Goal: Information Seeking & Learning: Learn about a topic

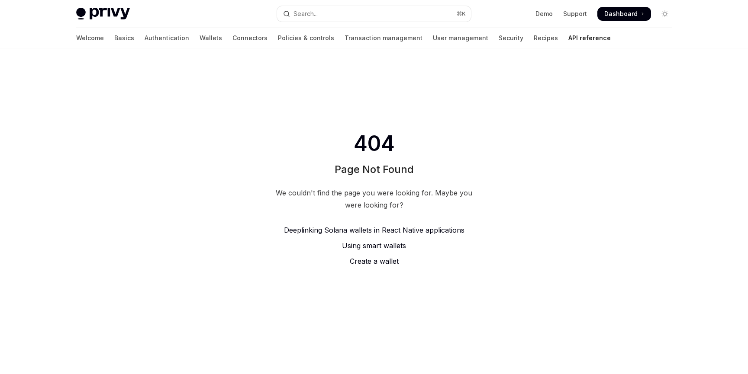
click at [99, 9] on img at bounding box center [103, 14] width 54 height 12
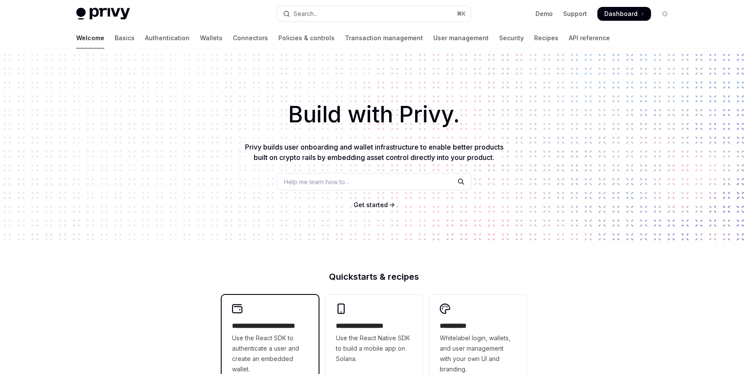
click at [268, 322] on h2 "**********" at bounding box center [270, 326] width 76 height 10
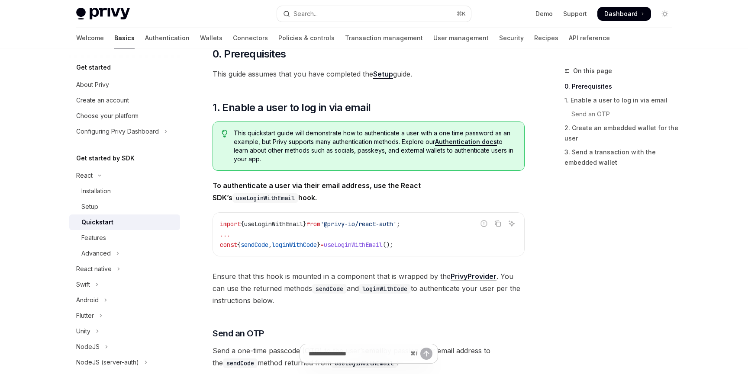
scroll to position [122, 0]
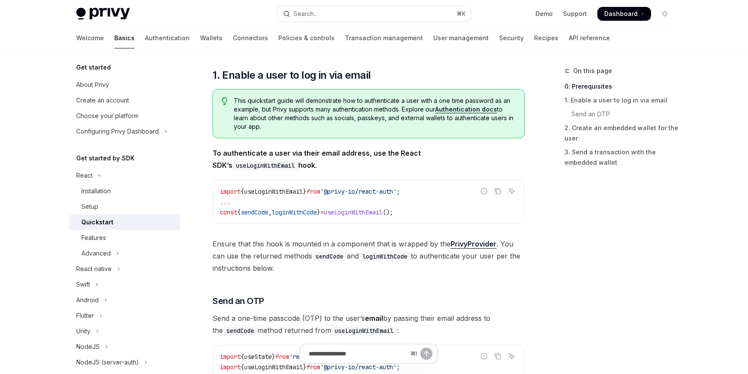
click at [477, 108] on link "Authentication docs" at bounding box center [466, 110] width 62 height 8
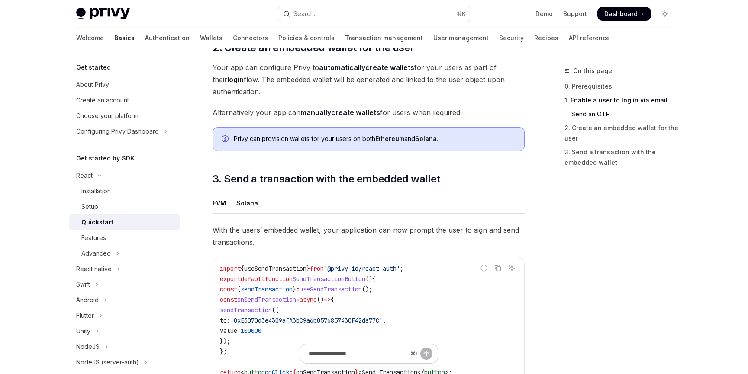
scroll to position [724, 0]
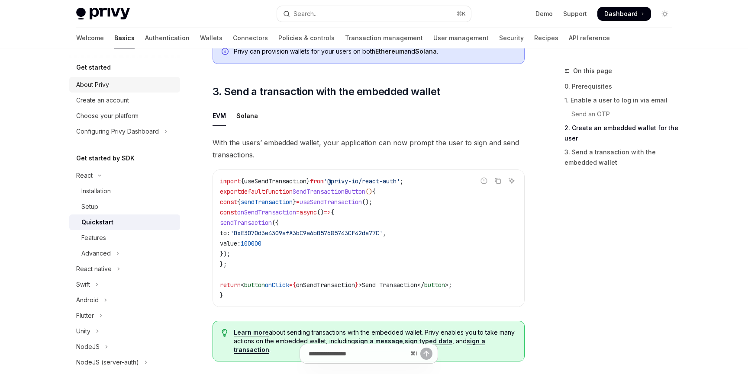
click at [93, 79] on link "About Privy" at bounding box center [124, 85] width 111 height 16
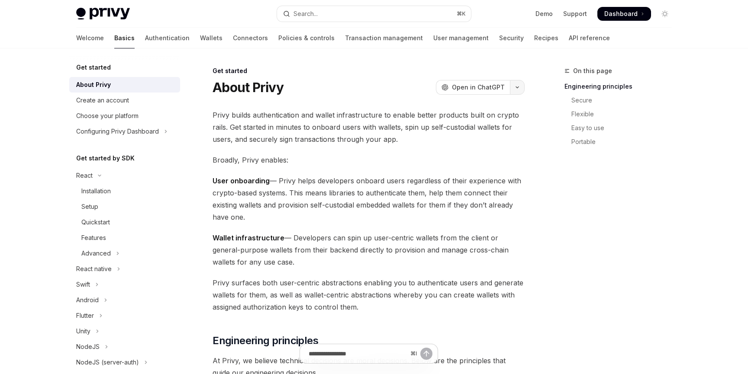
click at [522, 91] on button "button" at bounding box center [517, 87] width 15 height 15
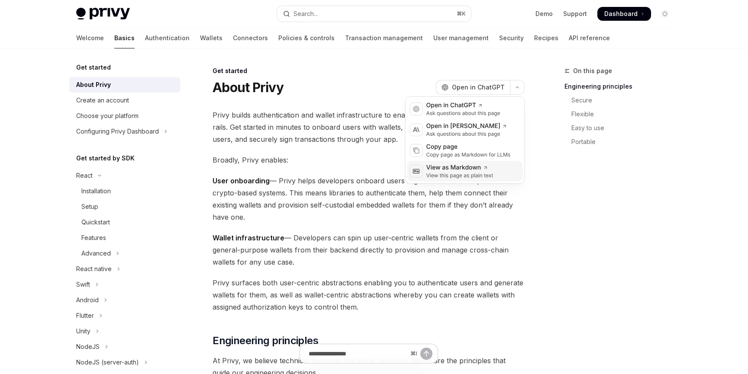
click at [455, 168] on div "View as Markdown" at bounding box center [459, 168] width 67 height 9
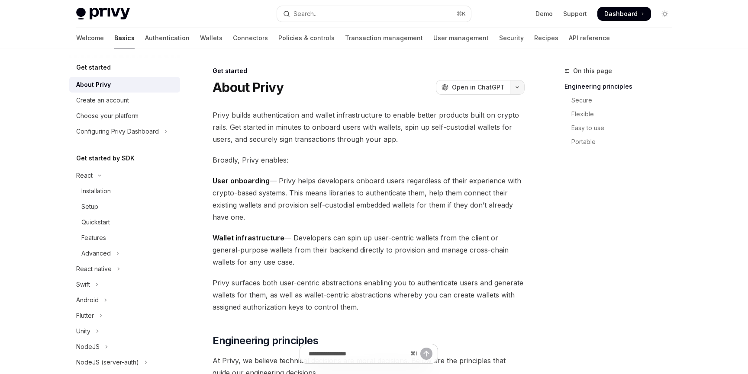
click at [518, 86] on icon "button" at bounding box center [517, 87] width 10 height 3
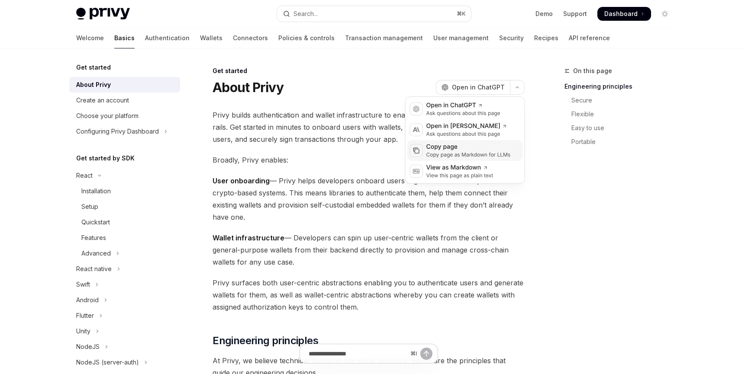
click at [471, 150] on div "Copy page" at bounding box center [468, 147] width 84 height 9
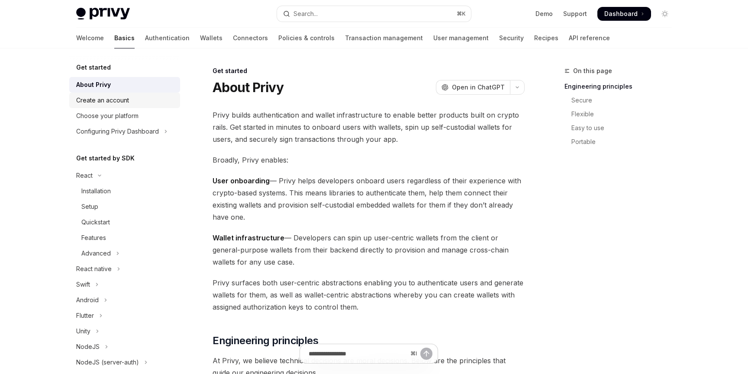
click at [123, 101] on div "Create an account" at bounding box center [102, 100] width 53 height 10
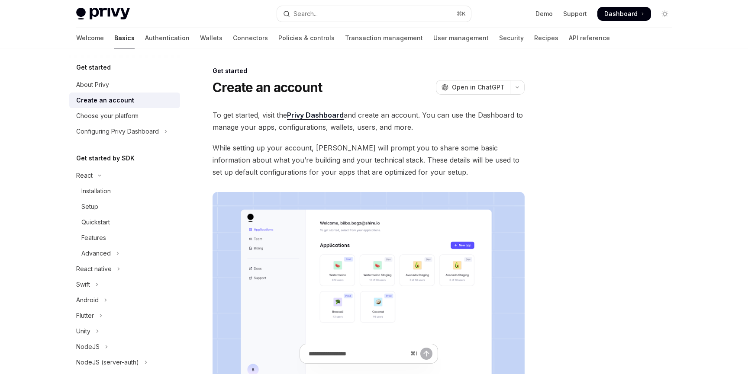
click at [317, 119] on link "Privy Dashboard" at bounding box center [315, 115] width 57 height 9
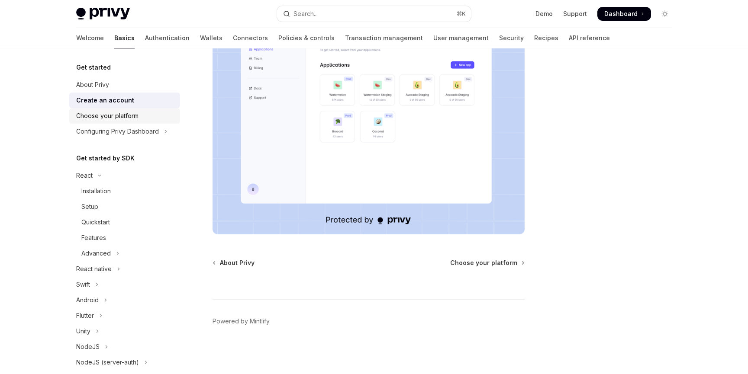
click at [142, 116] on div "Choose your platform" at bounding box center [125, 116] width 99 height 10
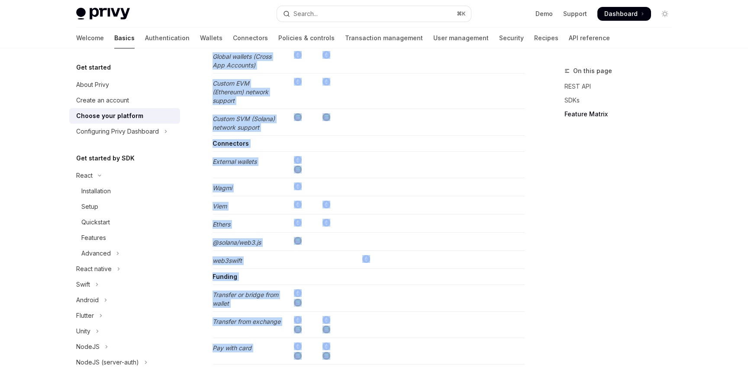
scroll to position [1713, 0]
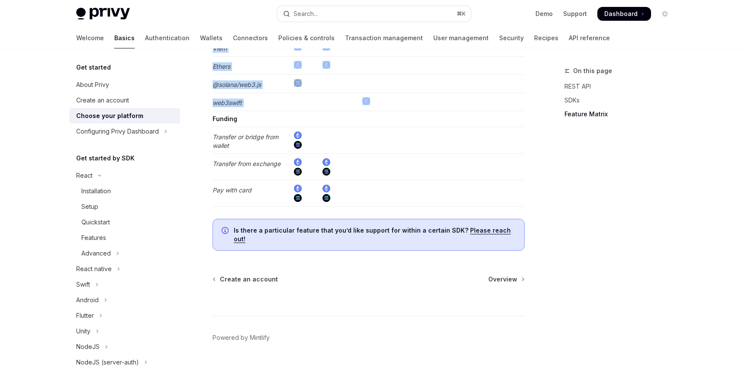
drag, startPoint x: 213, startPoint y: 88, endPoint x: 452, endPoint y: 97, distance: 239.1
click at [575, 216] on div "On this page REST API SDKs Feature Matrix" at bounding box center [613, 220] width 132 height 309
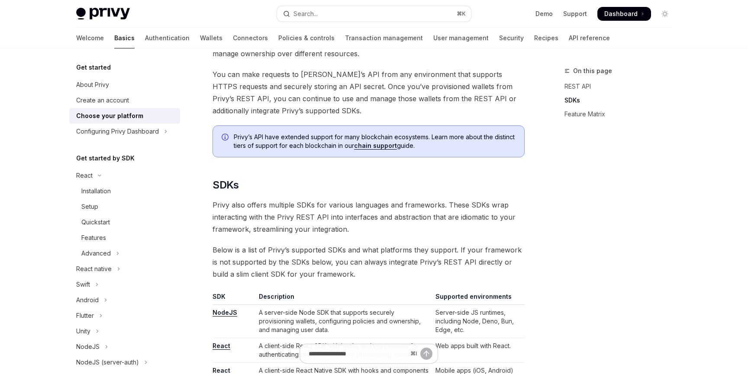
scroll to position [0, 0]
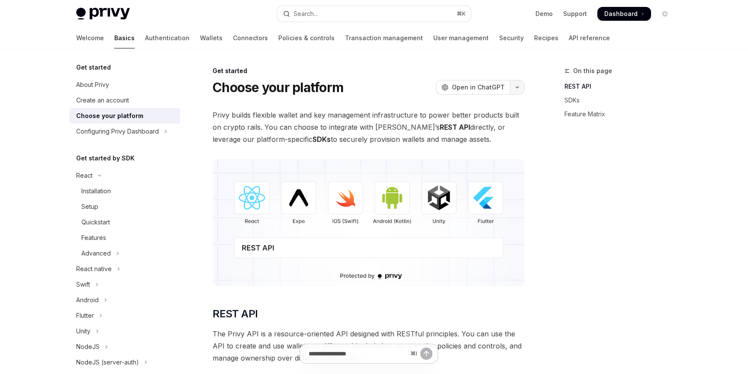
click at [517, 86] on icon "button" at bounding box center [517, 87] width 10 height 3
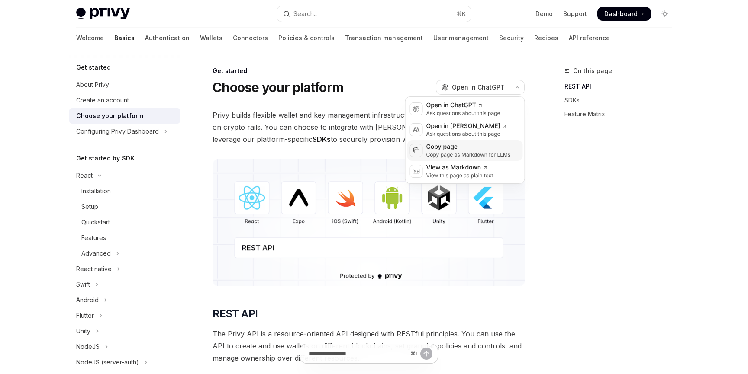
click at [461, 146] on div "Copy page" at bounding box center [468, 147] width 84 height 9
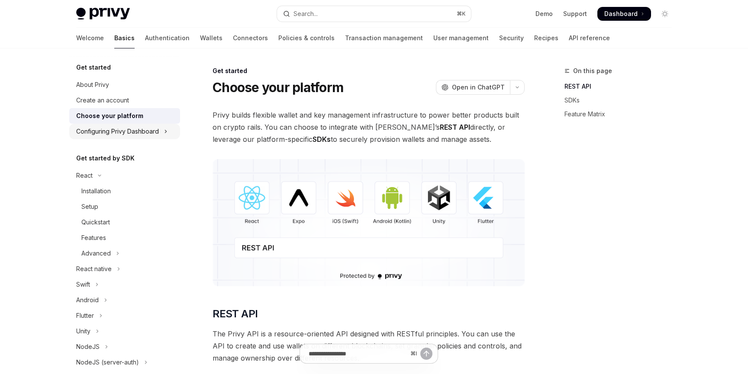
click at [96, 126] on div "Configuring Privy Dashboard" at bounding box center [117, 131] width 83 height 10
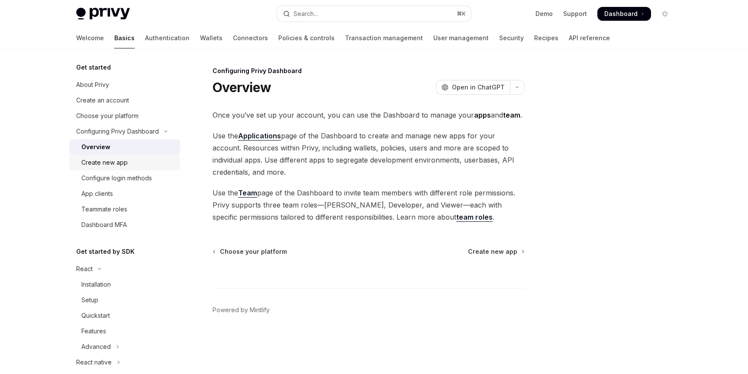
click at [125, 159] on div "Create new app" at bounding box center [104, 163] width 46 height 10
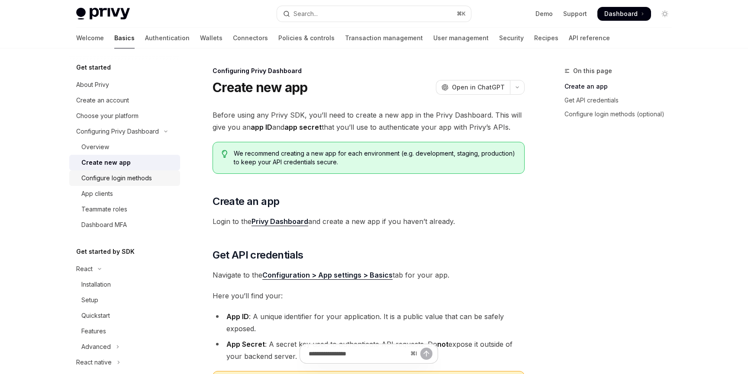
click at [119, 176] on div "Configure login methods" at bounding box center [116, 178] width 71 height 10
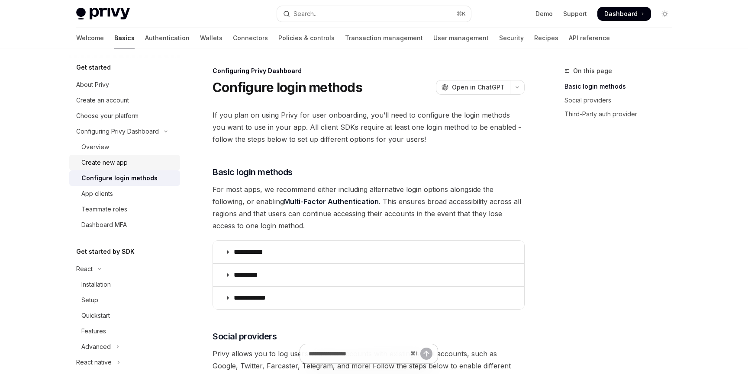
click at [118, 160] on div "Create new app" at bounding box center [104, 163] width 46 height 10
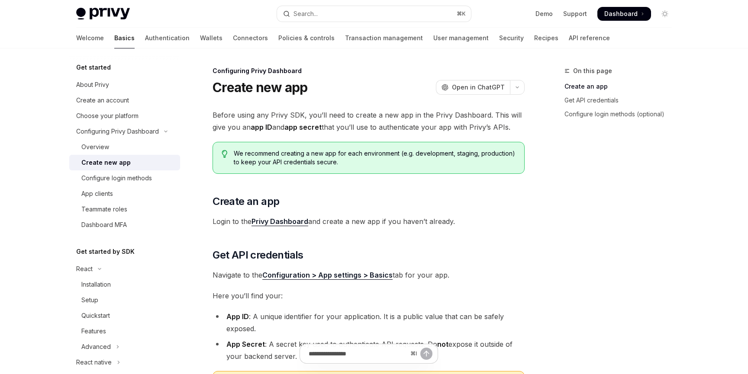
click at [523, 80] on div "OpenAI Open in ChatGPT" at bounding box center [480, 87] width 89 height 15
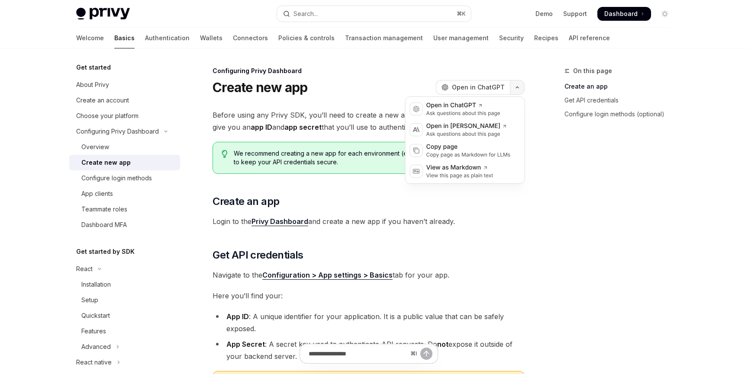
click at [522, 89] on button "button" at bounding box center [517, 87] width 15 height 15
click at [472, 154] on div "Copy page as Markdown for LLMs" at bounding box center [468, 154] width 84 height 7
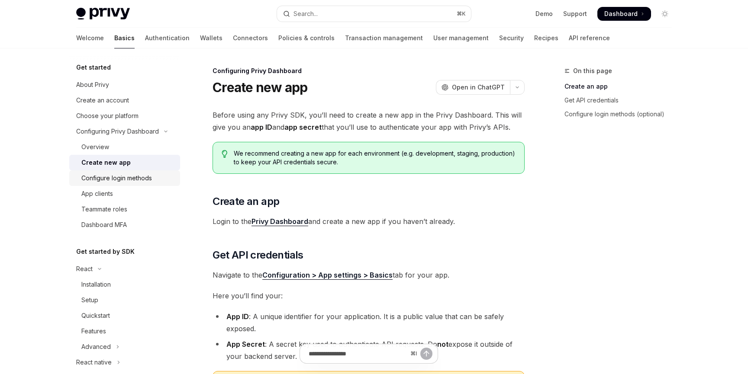
click at [96, 178] on div "Configure login methods" at bounding box center [116, 178] width 71 height 10
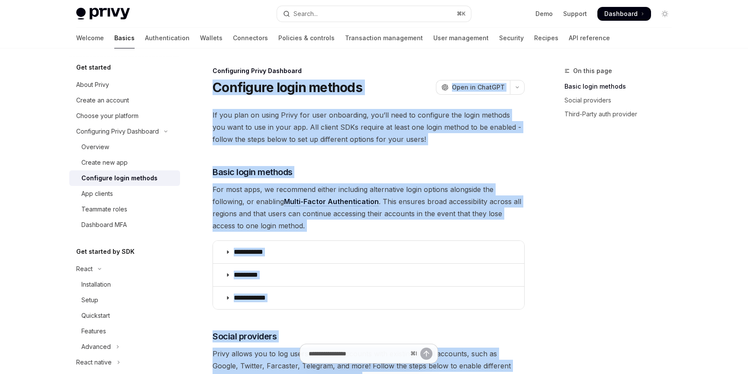
scroll to position [467, 0]
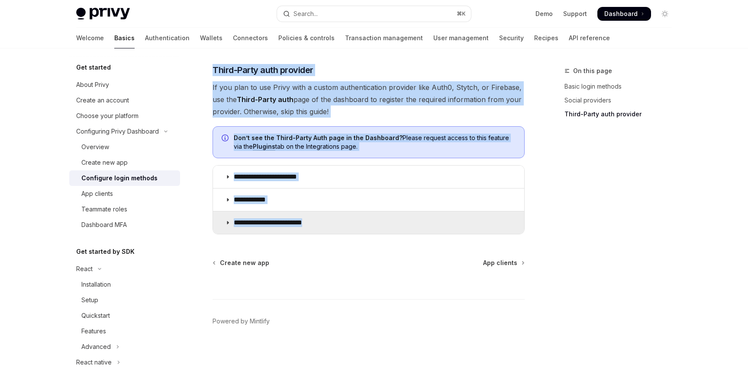
drag, startPoint x: 213, startPoint y: 88, endPoint x: 423, endPoint y: 228, distance: 251.6
copy div "**********"
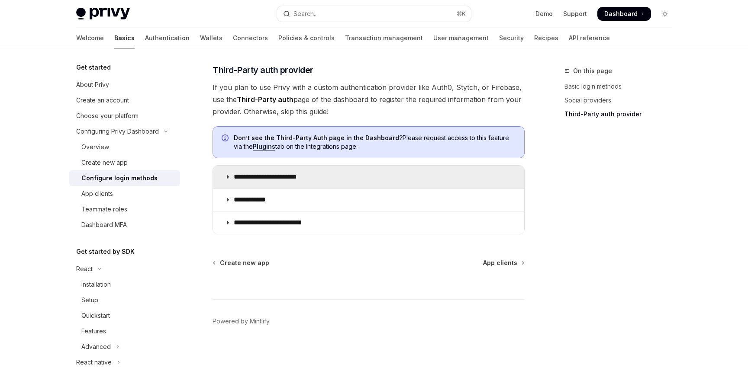
click at [351, 180] on summary "**********" at bounding box center [368, 177] width 311 height 23
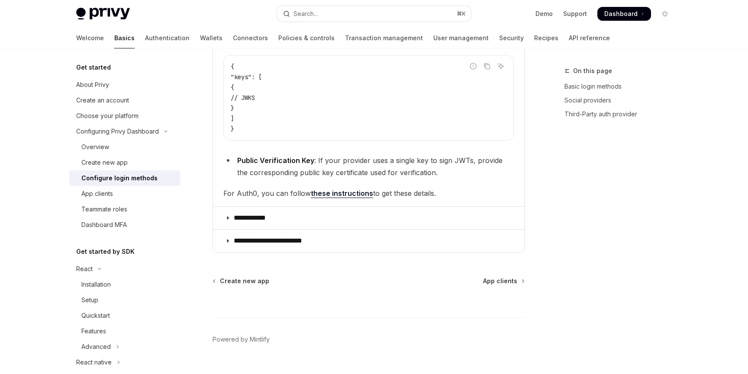
scroll to position [687, 0]
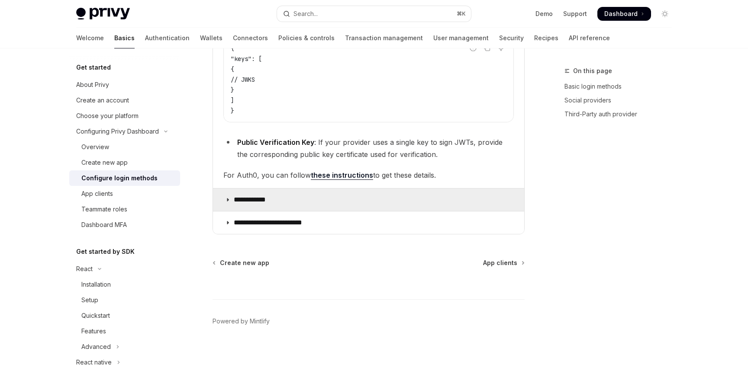
click at [293, 200] on summary "**********" at bounding box center [368, 200] width 311 height 23
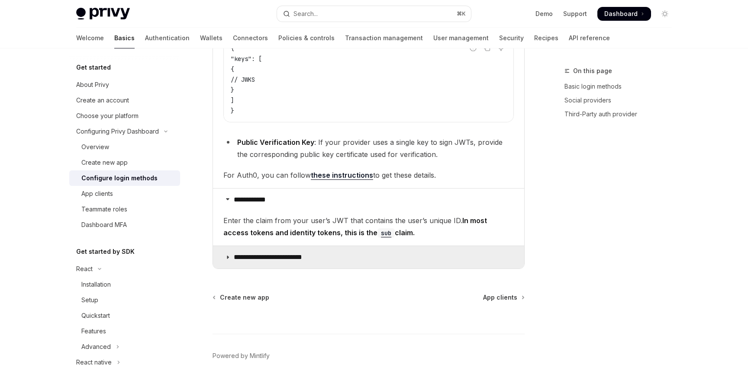
click at [303, 256] on p "**********" at bounding box center [279, 257] width 90 height 9
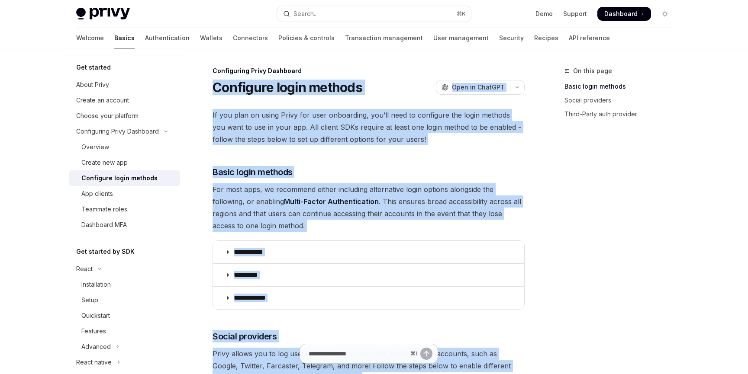
drag, startPoint x: 411, startPoint y: 236, endPoint x: 211, endPoint y: 88, distance: 249.1
copy div "**********"
click at [104, 191] on div "App clients" at bounding box center [97, 194] width 32 height 10
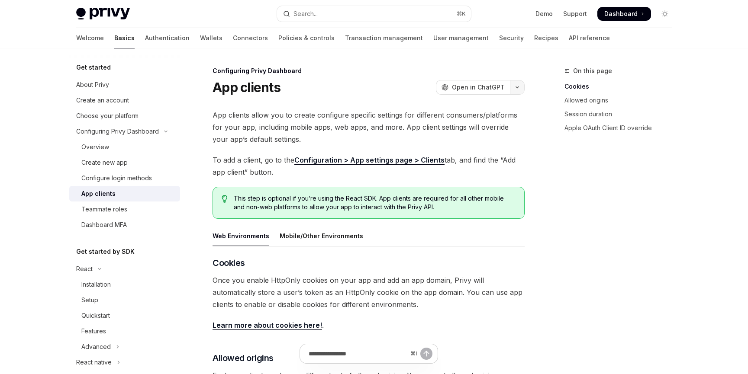
click at [521, 88] on button "button" at bounding box center [517, 87] width 15 height 15
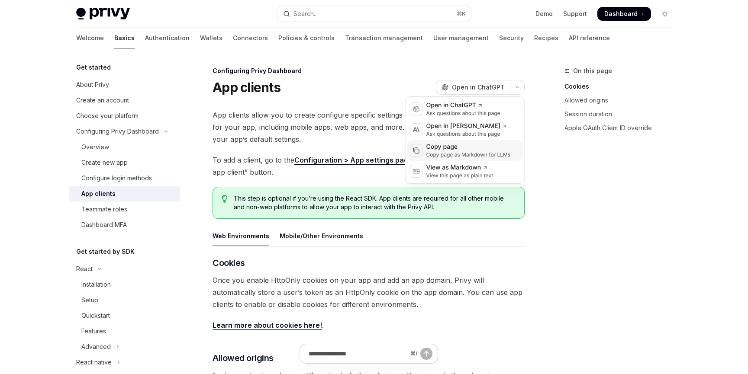
click at [467, 148] on div "Copy page" at bounding box center [468, 147] width 84 height 9
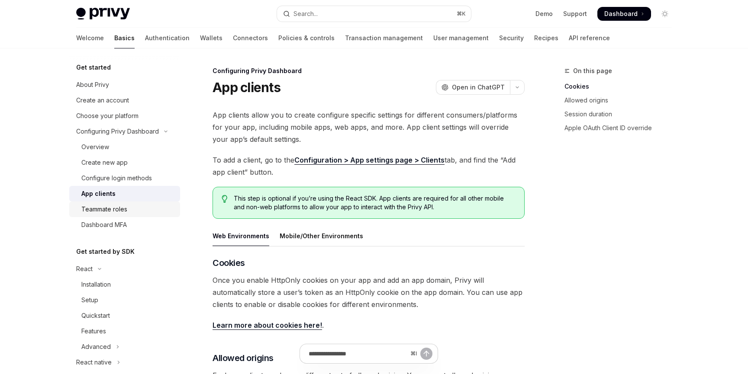
click at [124, 206] on div "Teammate roles" at bounding box center [104, 209] width 46 height 10
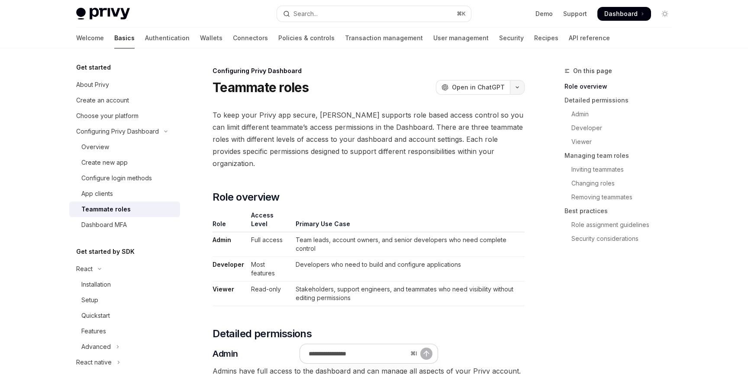
click at [522, 86] on button "button" at bounding box center [517, 87] width 15 height 15
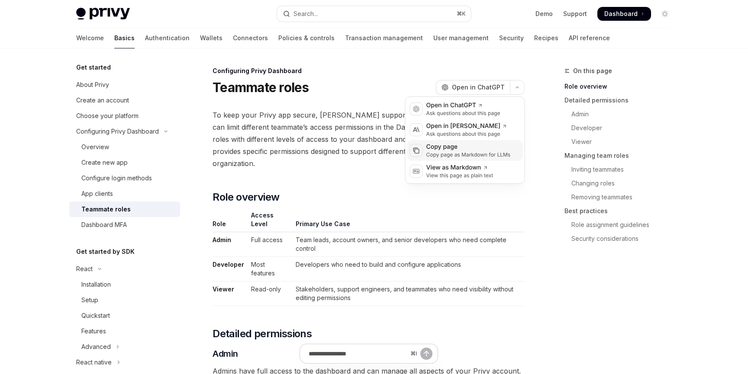
click at [492, 156] on div "Copy page as Markdown for LLMs" at bounding box center [468, 154] width 84 height 7
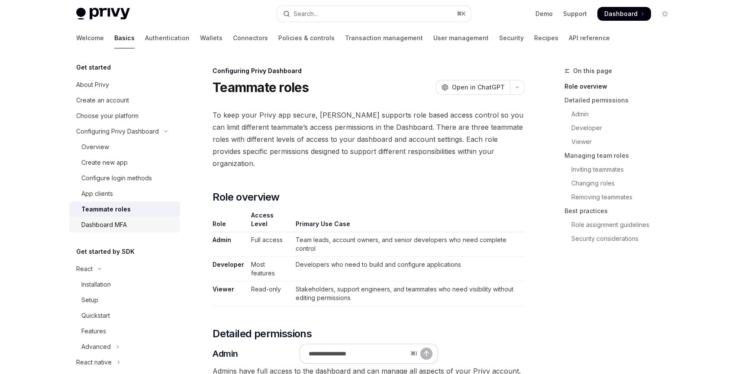
click at [119, 220] on div "Dashboard MFA" at bounding box center [103, 225] width 45 height 10
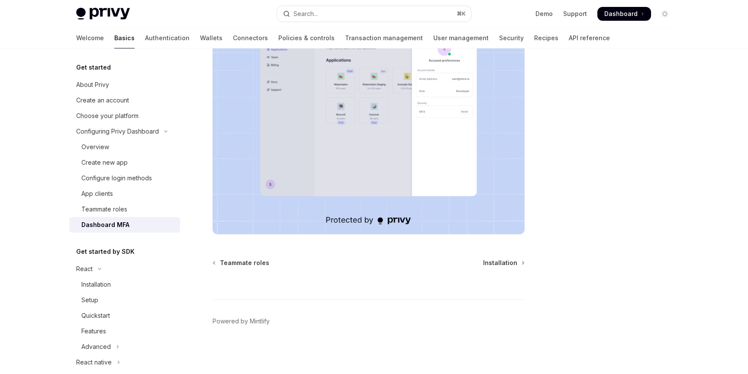
scroll to position [180, 0]
click at [86, 267] on div "React" at bounding box center [84, 269] width 16 height 10
click at [85, 270] on div "React" at bounding box center [84, 269] width 16 height 10
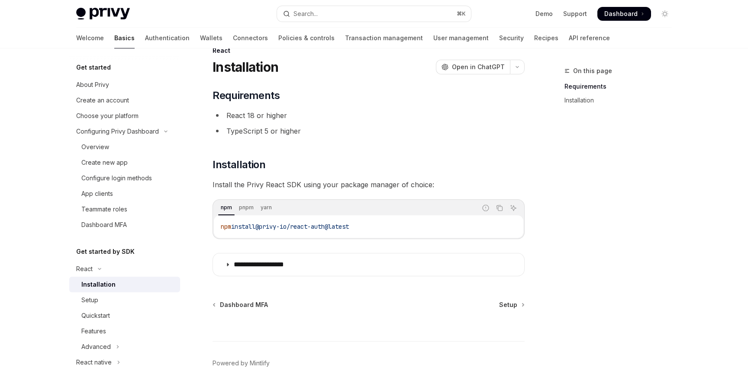
scroll to position [62, 0]
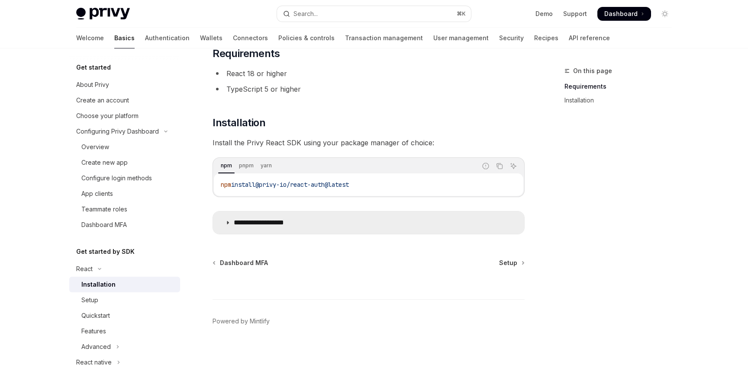
click at [285, 216] on summary "**********" at bounding box center [368, 223] width 311 height 23
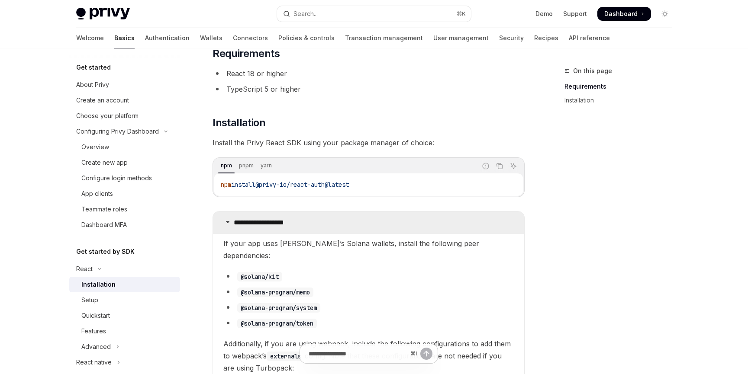
click at [285, 216] on summary "**********" at bounding box center [368, 223] width 311 height 23
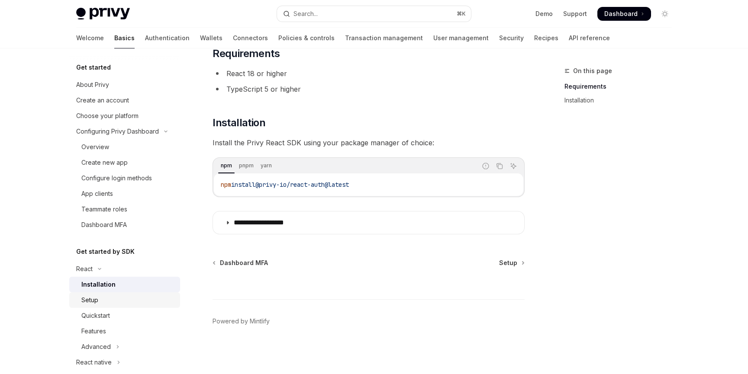
click at [107, 293] on link "Setup" at bounding box center [124, 301] width 111 height 16
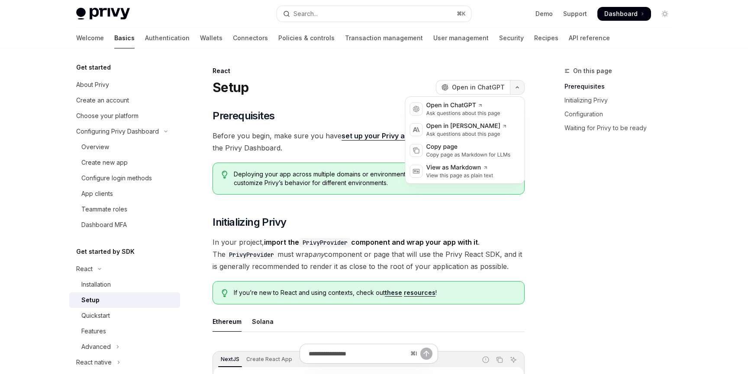
click at [521, 90] on button "button" at bounding box center [517, 87] width 15 height 15
click at [480, 145] on div "Copy page" at bounding box center [468, 147] width 84 height 9
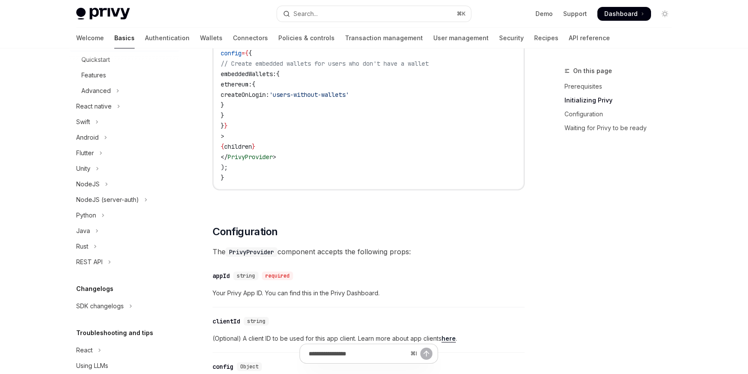
scroll to position [289, 0]
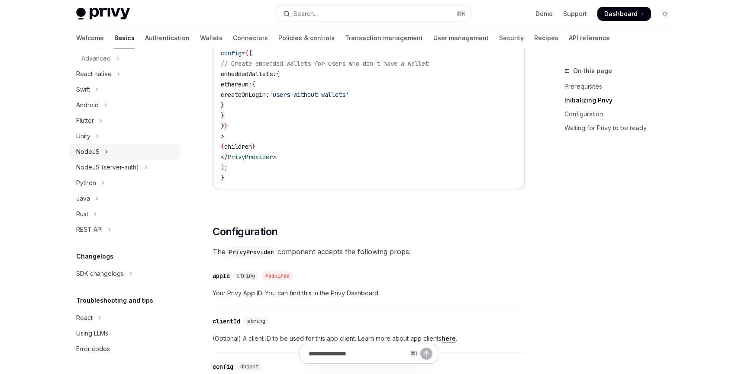
click at [89, 151] on div "NodeJS" at bounding box center [87, 152] width 23 height 10
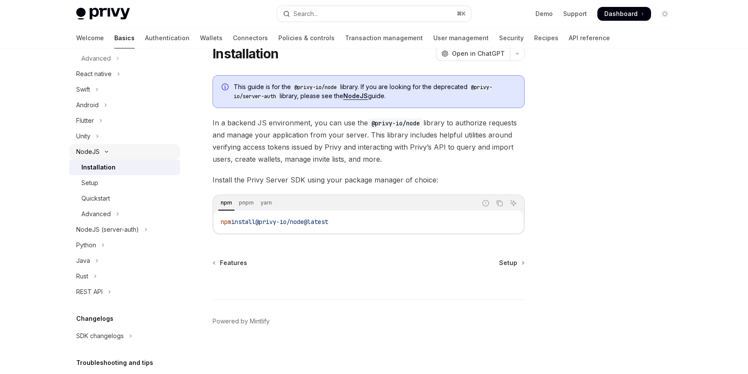
scroll to position [33, 0]
click at [86, 126] on div "Flutter" at bounding box center [85, 121] width 18 height 10
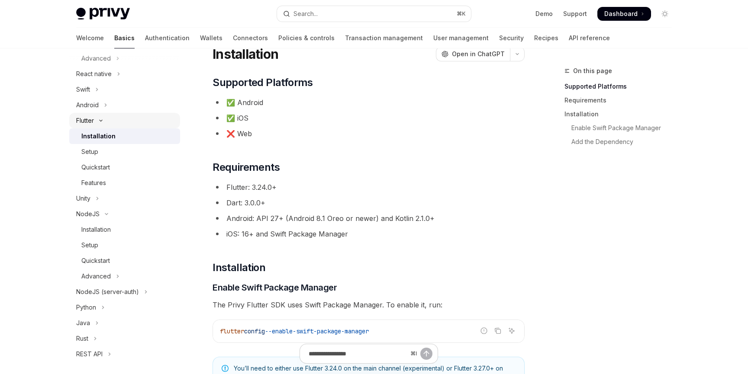
click at [103, 122] on icon "Toggle Flutter section" at bounding box center [101, 120] width 10 height 3
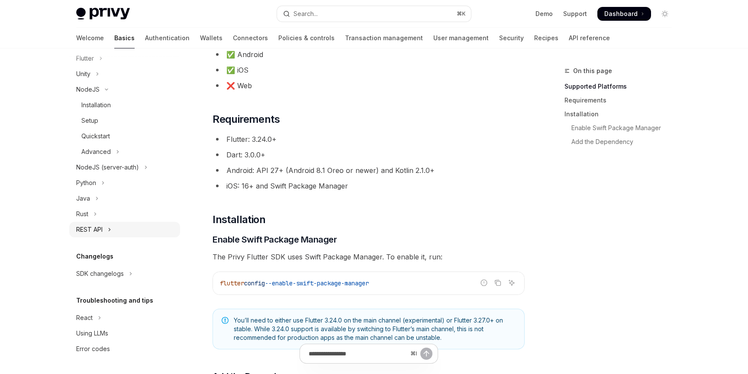
scroll to position [119, 0]
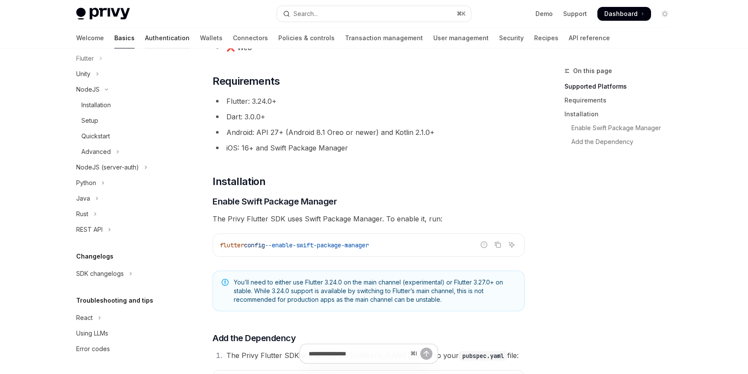
click at [145, 43] on link "Authentication" at bounding box center [167, 38] width 45 height 21
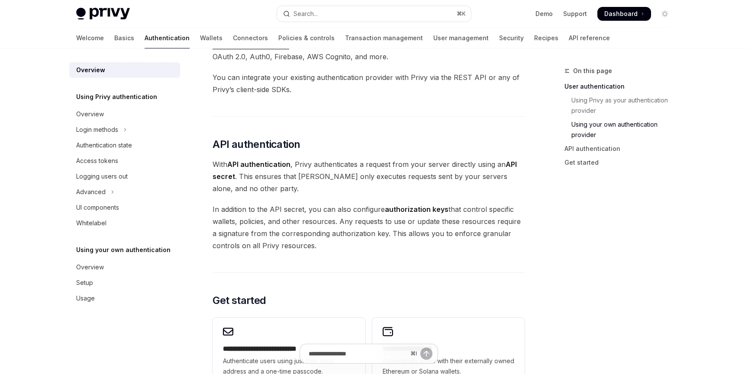
scroll to position [723, 0]
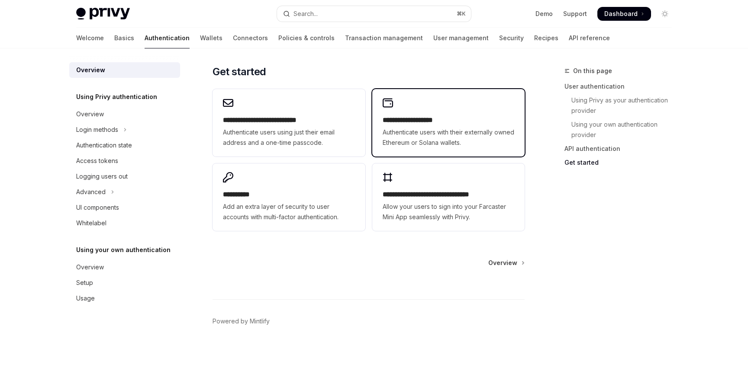
click at [431, 132] on span "Authenticate users with their externally owned Ethereum or Solana wallets." at bounding box center [449, 137] width 132 height 21
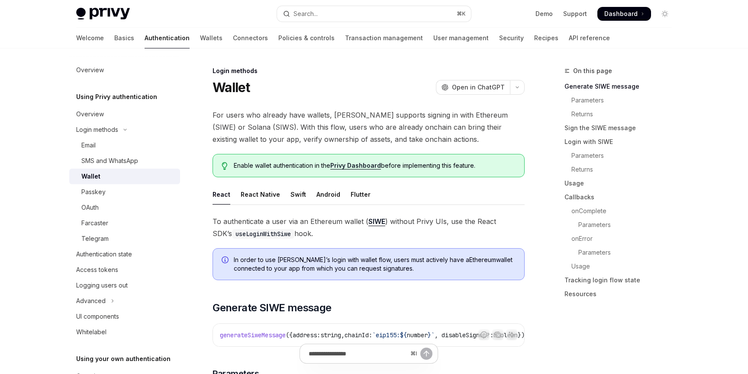
type textarea "*"
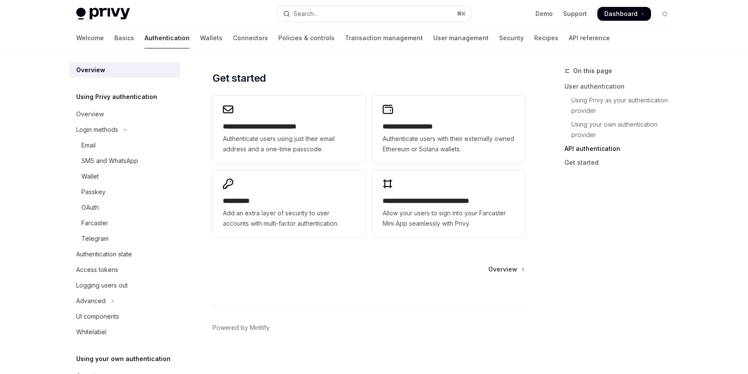
scroll to position [723, 0]
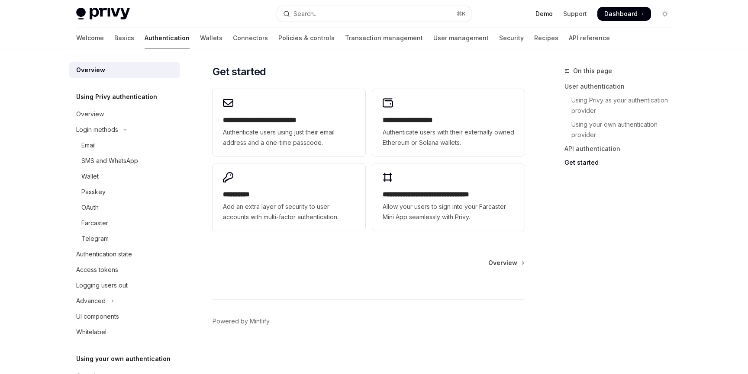
click at [544, 16] on link "Demo" at bounding box center [543, 14] width 17 height 9
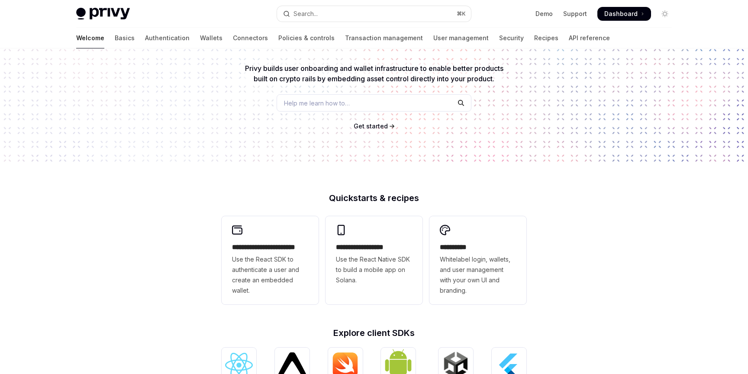
scroll to position [121, 0]
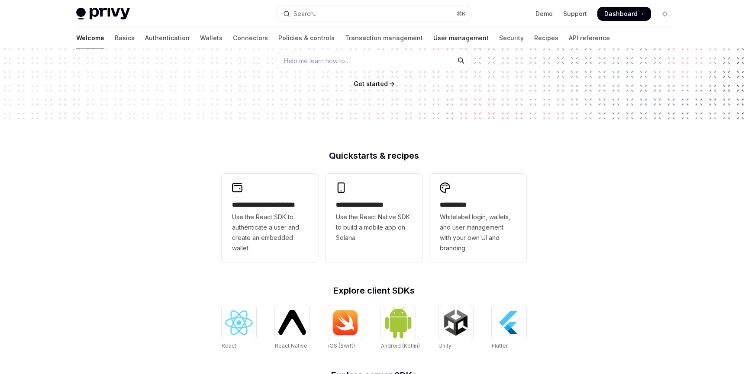
click at [433, 39] on link "User management" at bounding box center [460, 38] width 55 height 21
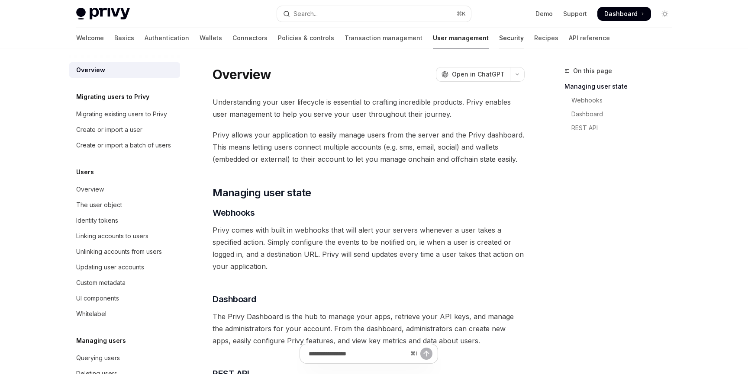
click at [499, 42] on link "Security" at bounding box center [511, 38] width 25 height 21
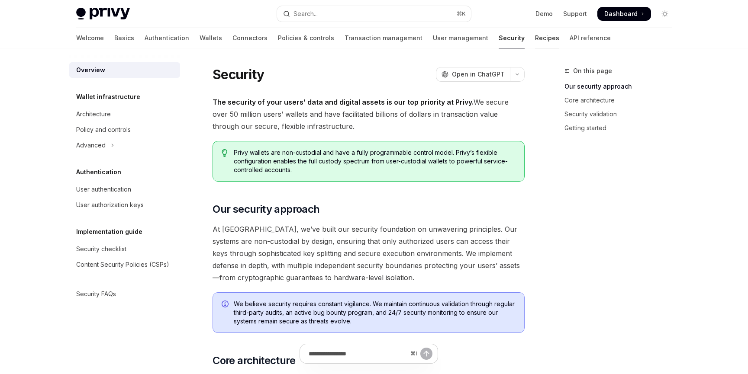
click at [535, 37] on link "Recipes" at bounding box center [547, 38] width 24 height 21
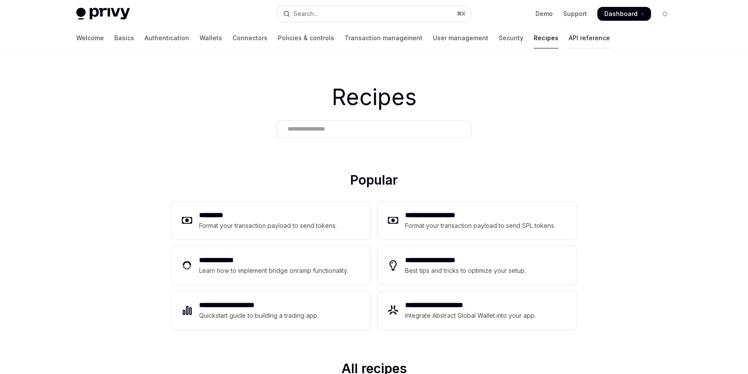
click at [569, 39] on link "API reference" at bounding box center [589, 38] width 41 height 21
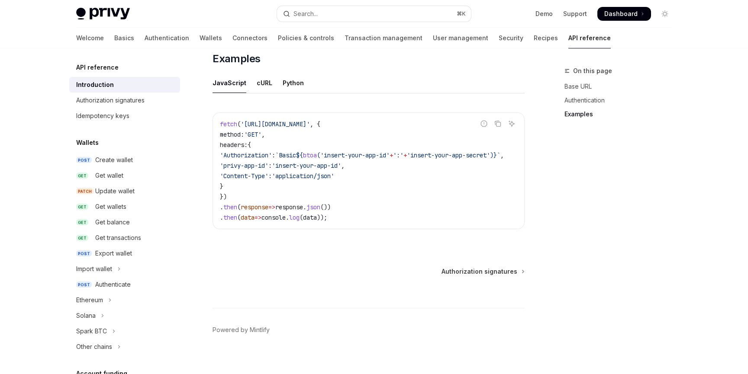
scroll to position [557, 0]
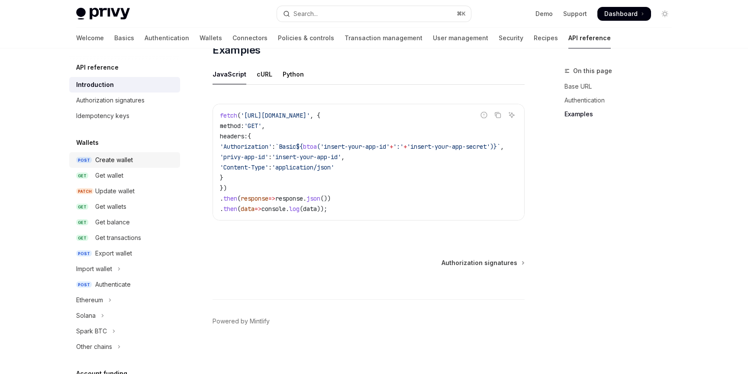
click at [124, 155] on div "Create wallet" at bounding box center [114, 160] width 38 height 10
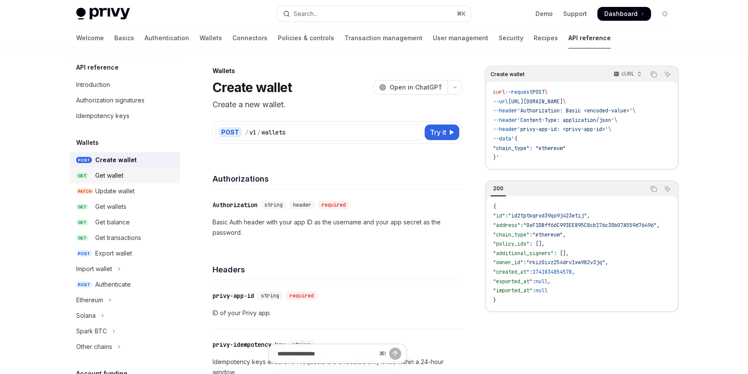
click at [118, 171] on div "Get wallet" at bounding box center [109, 176] width 28 height 10
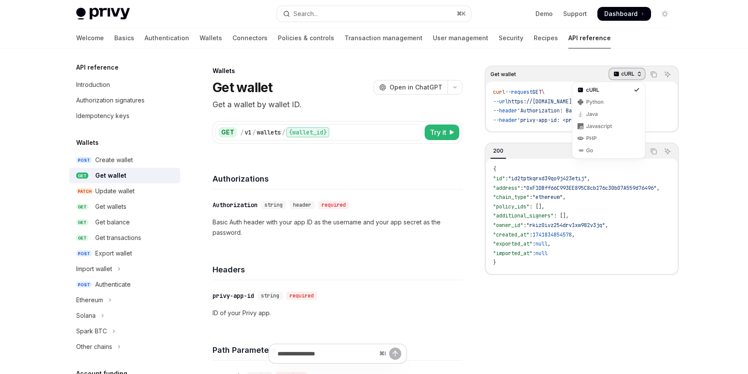
click at [639, 74] on icon "button" at bounding box center [639, 74] width 6 height 6
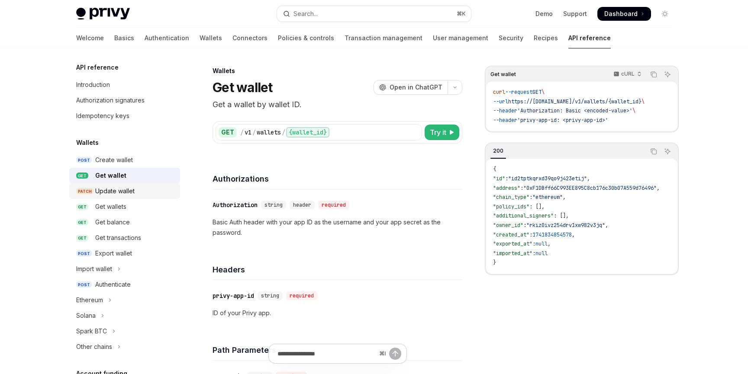
click at [115, 193] on div "Update wallet" at bounding box center [114, 191] width 39 height 10
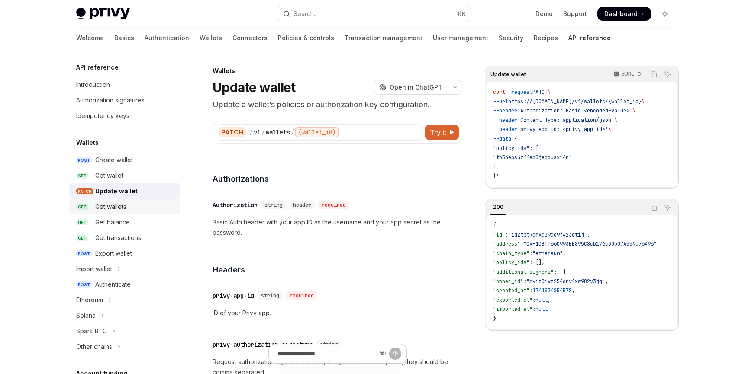
click at [116, 207] on div "Get wallets" at bounding box center [110, 207] width 31 height 10
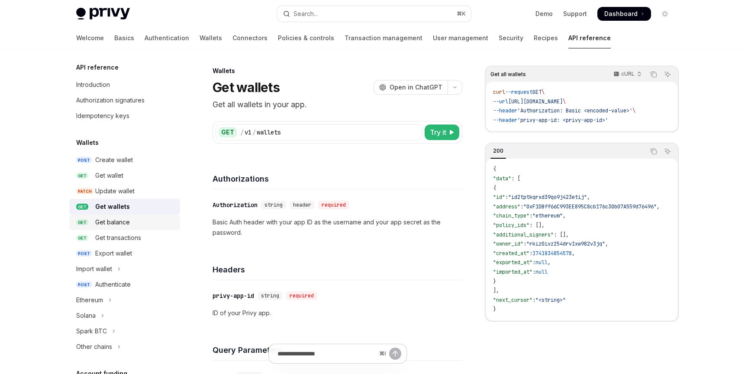
click at [118, 222] on div "Get balance" at bounding box center [112, 222] width 35 height 10
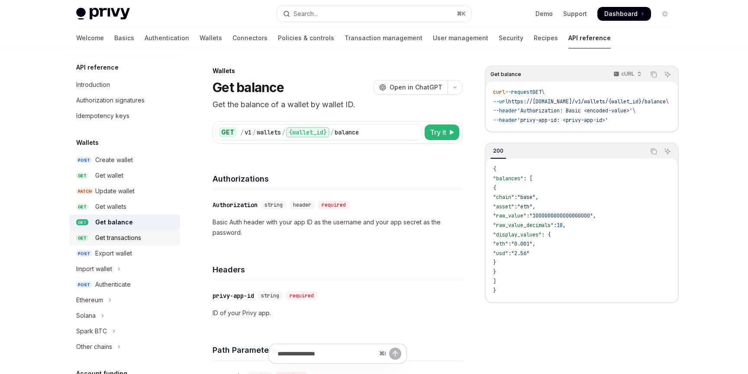
click at [118, 233] on div "Get transactions" at bounding box center [118, 238] width 46 height 10
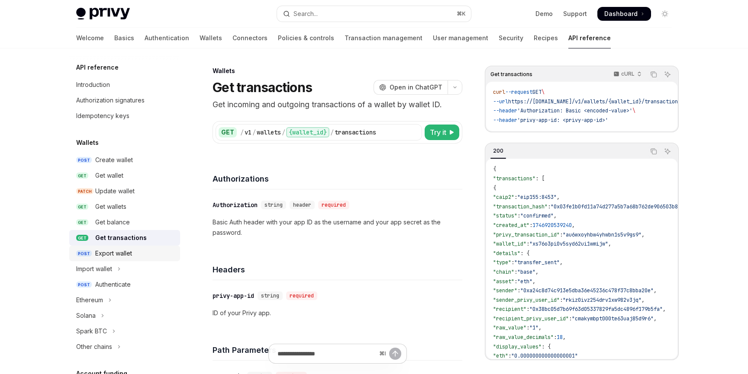
click at [118, 248] on link "POST Export wallet" at bounding box center [124, 254] width 111 height 16
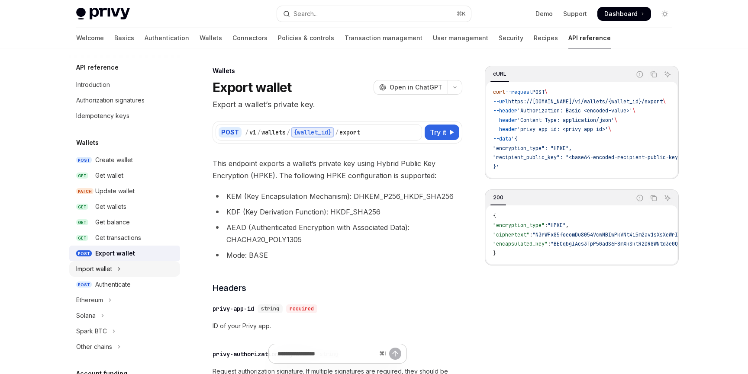
click at [112, 270] on div "Import wallet" at bounding box center [94, 269] width 36 height 10
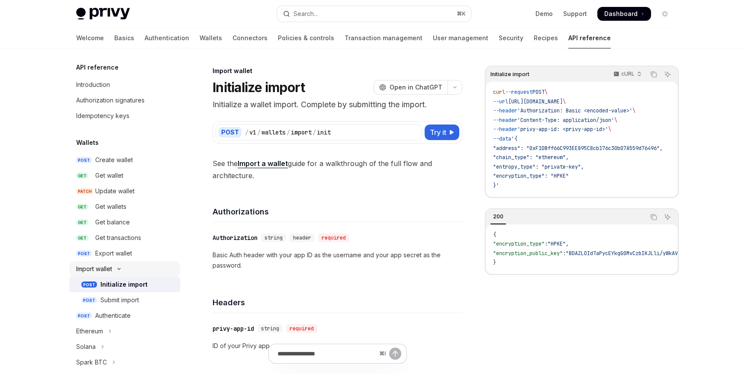
click at [112, 270] on div "Import wallet" at bounding box center [94, 269] width 36 height 10
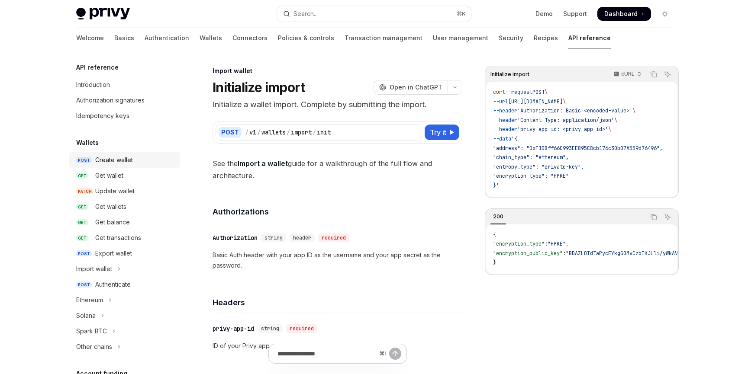
click at [115, 161] on div "Create wallet" at bounding box center [114, 160] width 38 height 10
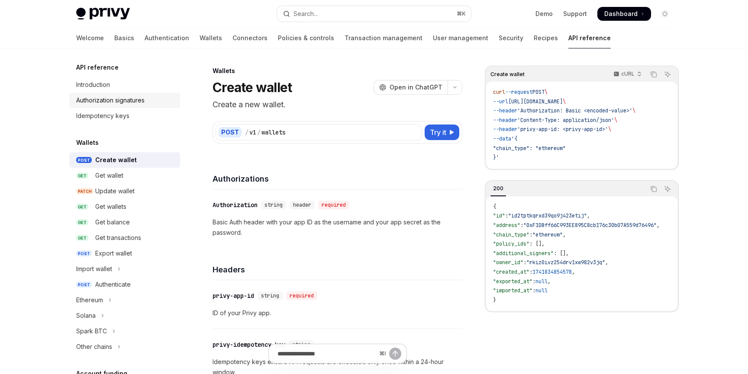
click at [116, 100] on div "Authorization signatures" at bounding box center [110, 100] width 68 height 10
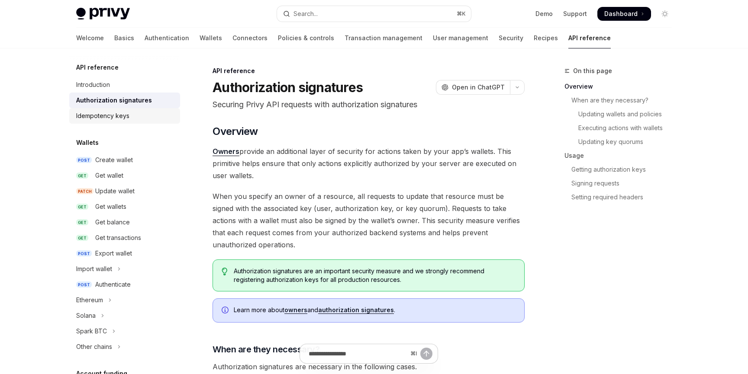
click at [110, 116] on div "Idempotency keys" at bounding box center [102, 116] width 53 height 10
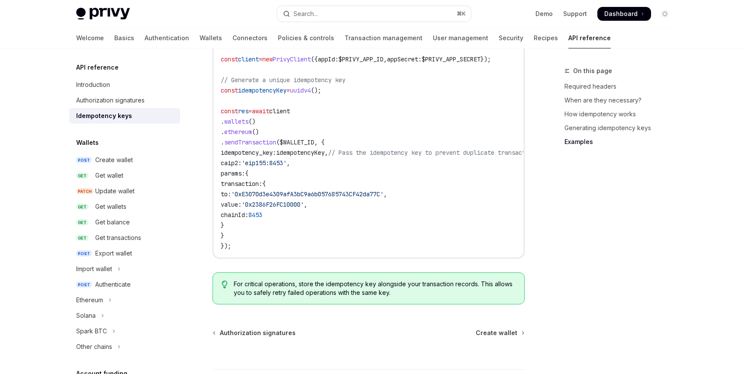
scroll to position [982, 0]
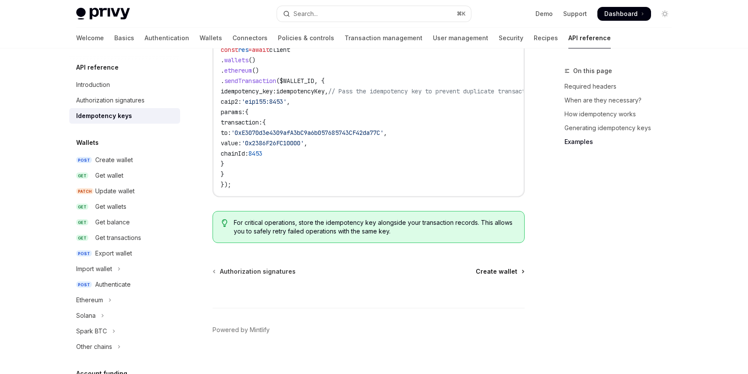
click at [498, 267] on span "Create wallet" at bounding box center [497, 271] width 42 height 9
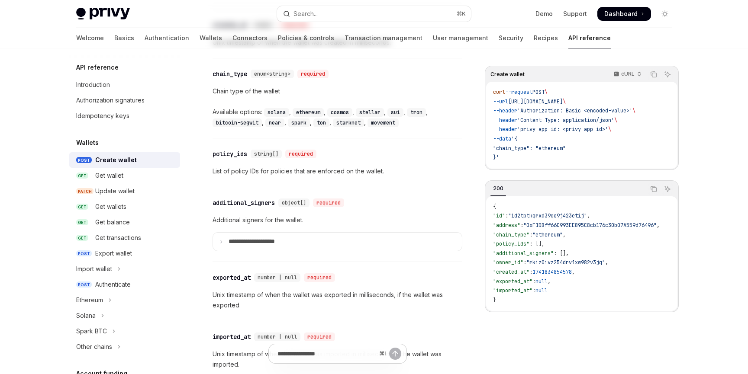
type textarea "*"
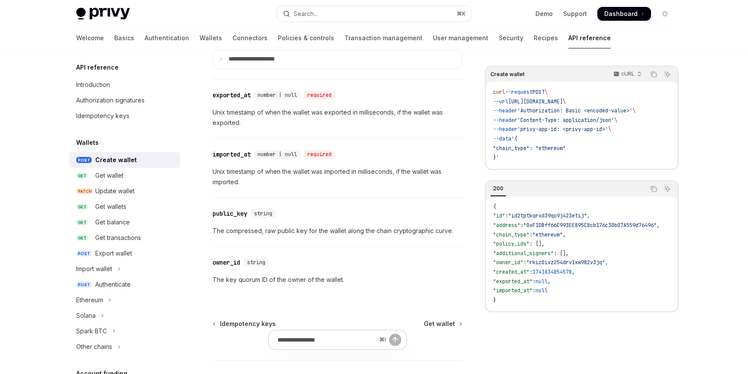
scroll to position [1225, 0]
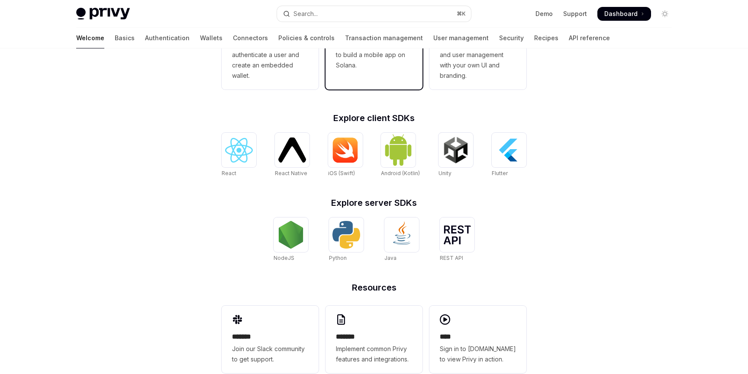
scroll to position [314, 0]
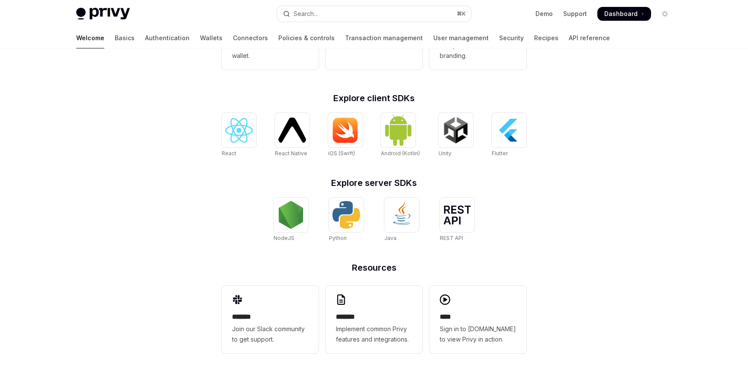
click at [115, 127] on div "**********" at bounding box center [374, 55] width 748 height 640
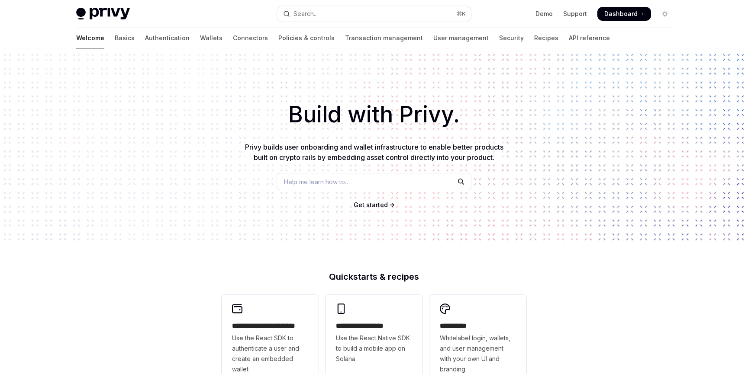
click at [203, 174] on div "Build with Privy. Privy builds user onboarding and wallet infrastructure to ena…" at bounding box center [374, 146] width 748 height 197
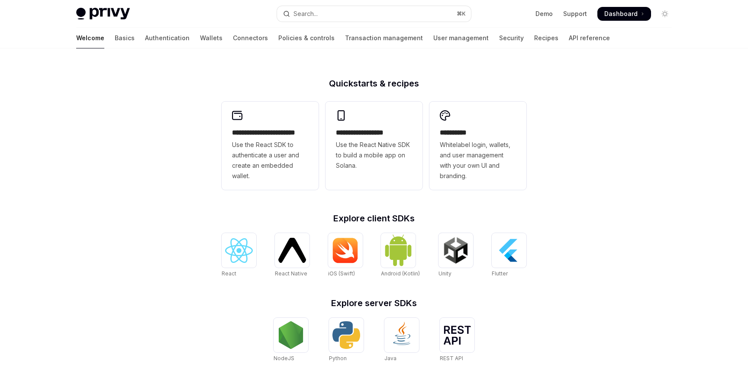
scroll to position [215, 0]
